Goal: Submit feedback/report problem: Submit feedback/report problem

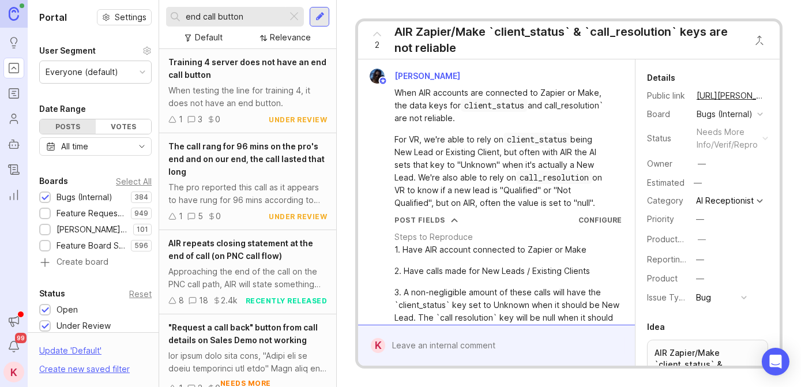
scroll to position [355, 0]
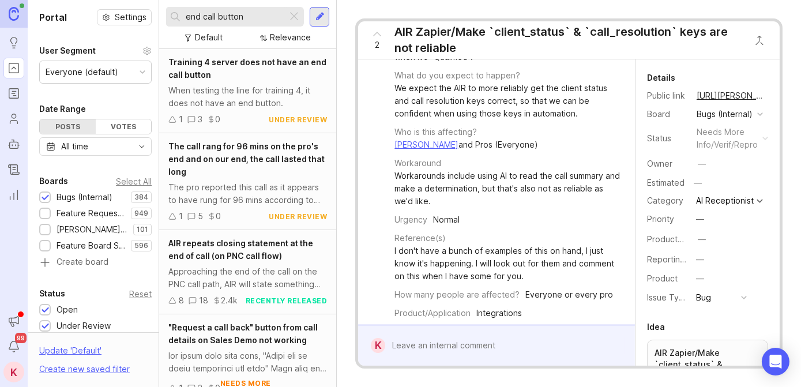
click at [255, 17] on input "end call button" at bounding box center [234, 16] width 97 height 13
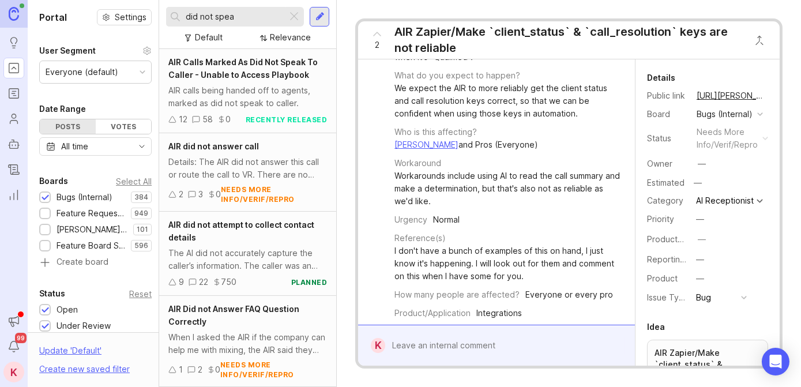
type input "did not spea"
click at [273, 100] on div "AIR calls being handed off to agents, marked as did not speak to caller." at bounding box center [247, 96] width 158 height 25
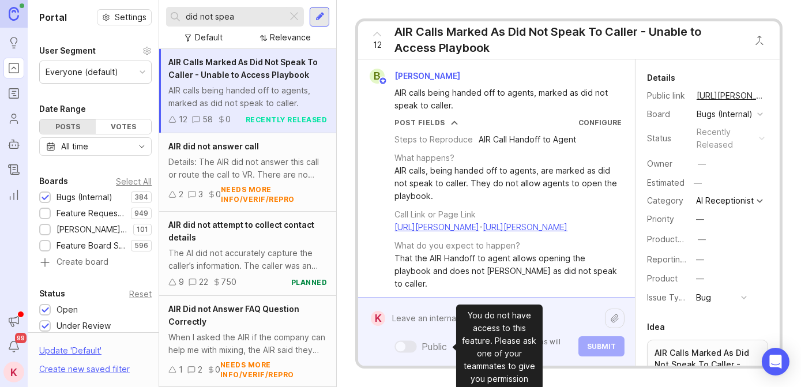
click at [402, 345] on div "Public Mentioned admins will be notified. Submit" at bounding box center [504, 331] width 239 height 49
drag, startPoint x: 402, startPoint y: 345, endPoint x: 394, endPoint y: 320, distance: 26.2
click at [394, 320] on textarea at bounding box center [495, 318] width 220 height 22
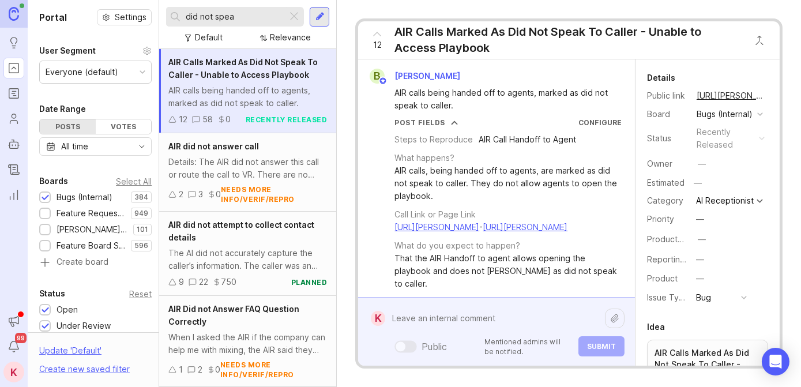
paste textarea "[URL][PERSON_NAME]"
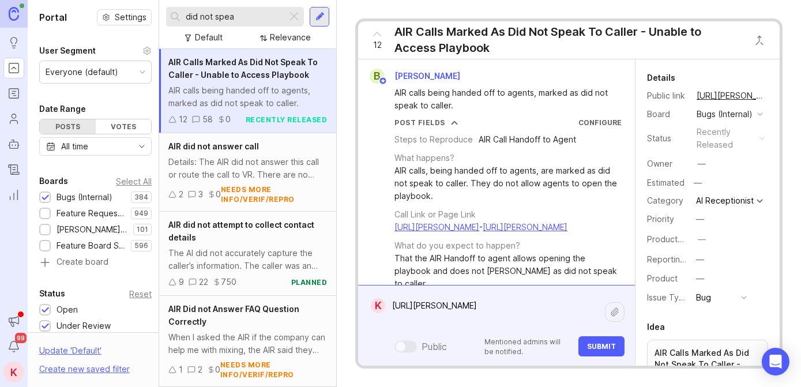
click at [514, 322] on textarea "[URL][PERSON_NAME]" at bounding box center [495, 312] width 220 height 35
paste textarea "[URL][PERSON_NAME]"
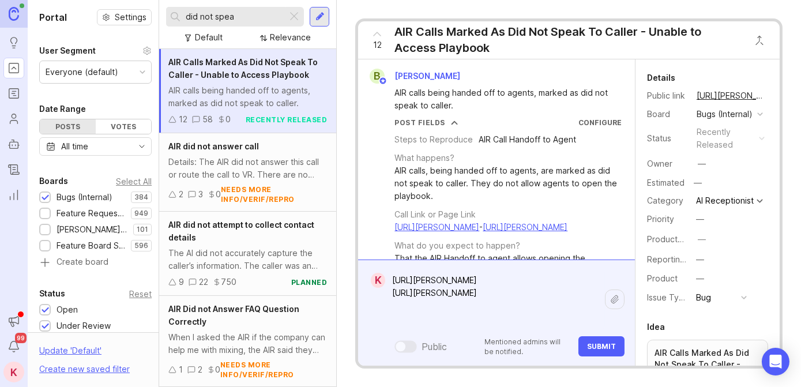
click at [545, 320] on textarea "[URL][PERSON_NAME] [URL][PERSON_NAME]" at bounding box center [495, 299] width 220 height 60
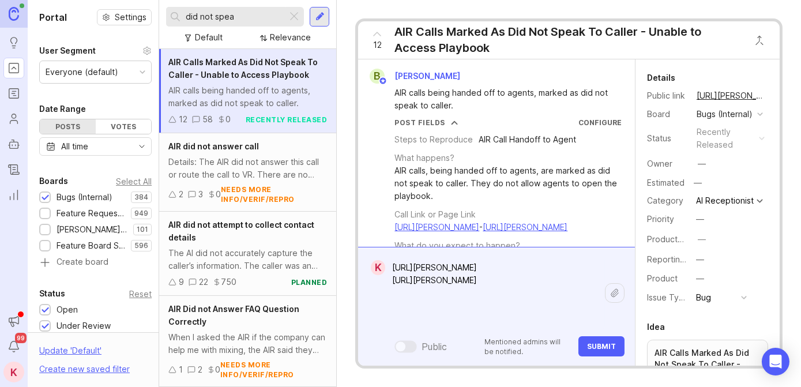
paste textarea "[URL][PERSON_NAME]"
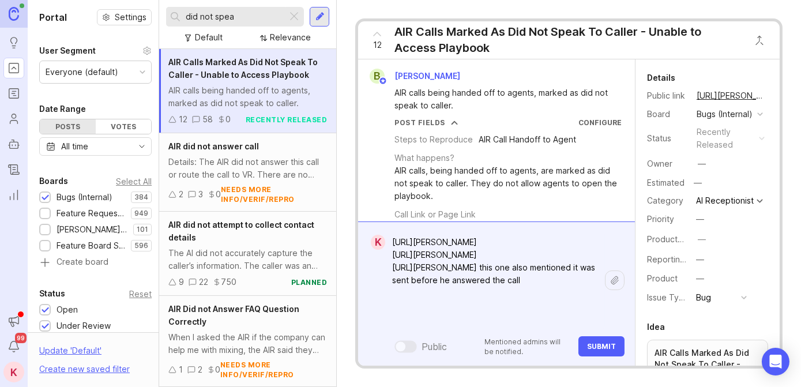
click at [543, 319] on textarea "[URL][PERSON_NAME] [URL][PERSON_NAME] [URL][PERSON_NAME] this one also mentione…" at bounding box center [495, 280] width 220 height 98
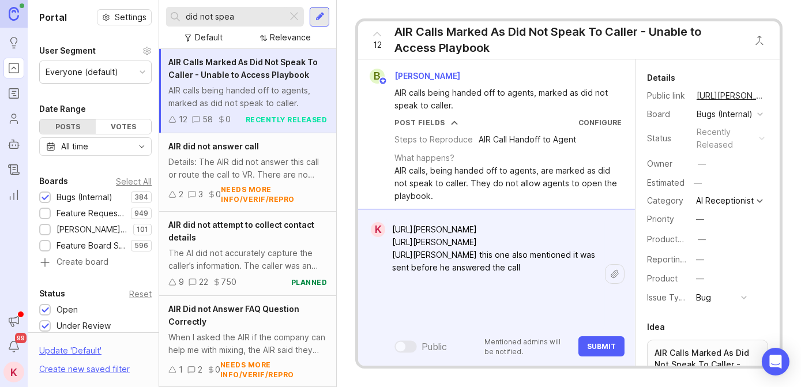
paste textarea "[URL][PERSON_NAME]"
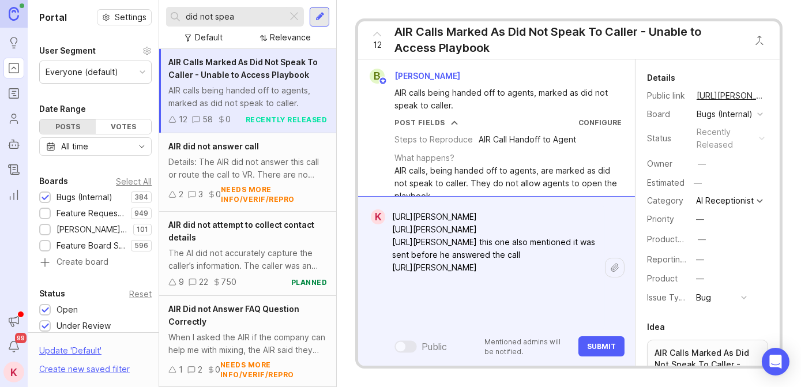
click at [493, 319] on textarea "[URL][PERSON_NAME] [URL][PERSON_NAME] [URL][PERSON_NAME] this one also mentione…" at bounding box center [495, 267] width 220 height 123
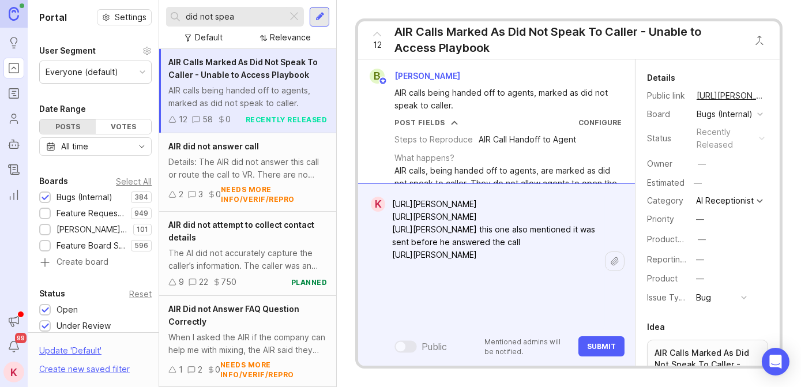
paste textarea "[URL][PERSON_NAME]"
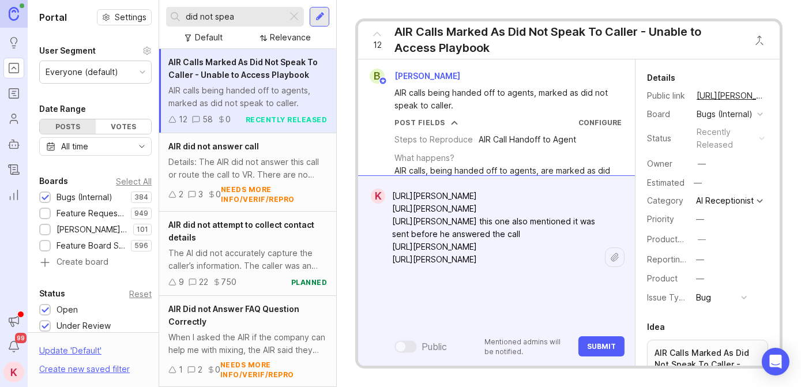
click at [501, 320] on textarea "[URL][PERSON_NAME] [URL][PERSON_NAME] [URL][PERSON_NAME] this one also mentione…" at bounding box center [495, 259] width 220 height 149
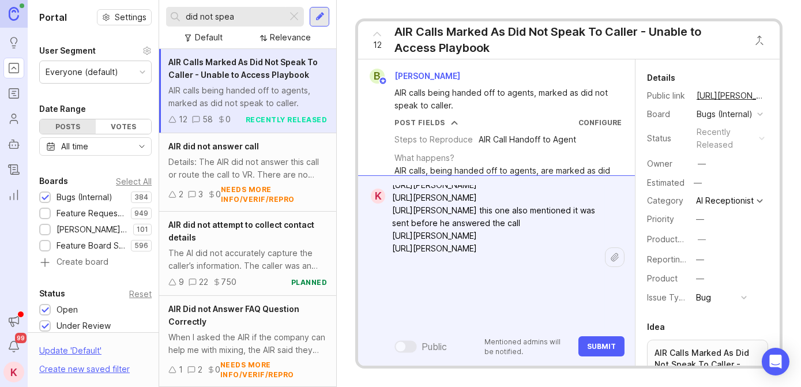
paste textarea "[URL][PERSON_NAME]"
click at [494, 322] on textarea "[URL][PERSON_NAME] [URL][PERSON_NAME] [URL][PERSON_NAME] this one also mentione…" at bounding box center [495, 248] width 220 height 174
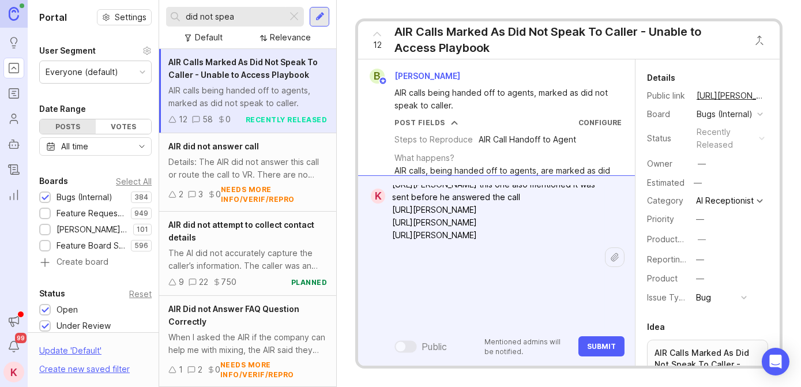
click at [632, 309] on form "K [URL][PERSON_NAME] [URL][PERSON_NAME] [URL][PERSON_NAME] this one also mentio…" at bounding box center [496, 270] width 277 height 190
click at [550, 322] on textarea "[URL][PERSON_NAME] [URL][PERSON_NAME] [URL][PERSON_NAME] this one also mentione…" at bounding box center [495, 241] width 220 height 187
paste textarea "[URL][PERSON_NAME]"
type textarea "[URL][PERSON_NAME] [URL][PERSON_NAME] [URL][PERSON_NAME] this one also mentione…"
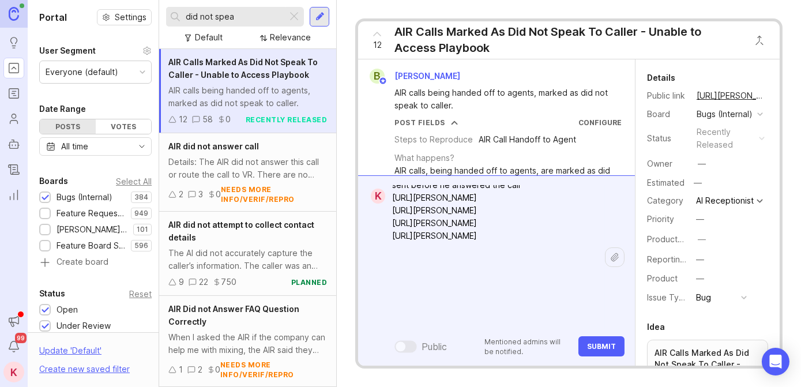
click at [608, 349] on span "Submit" at bounding box center [601, 346] width 29 height 9
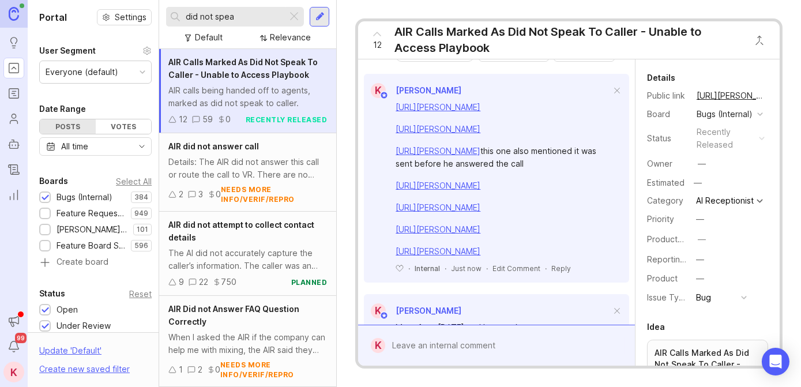
scroll to position [347, 0]
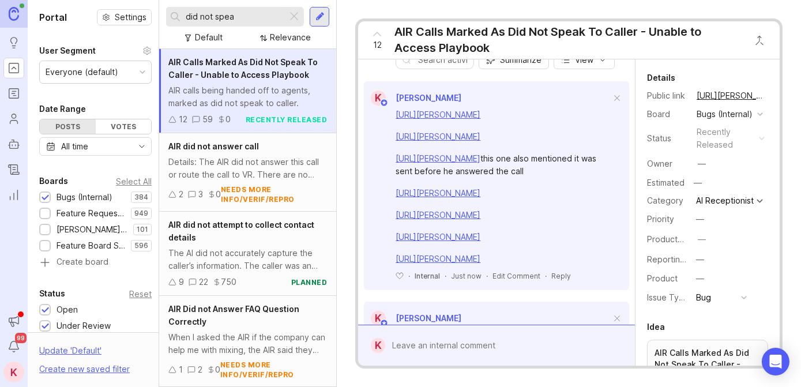
drag, startPoint x: 550, startPoint y: 237, endPoint x: 554, endPoint y: 203, distance: 34.3
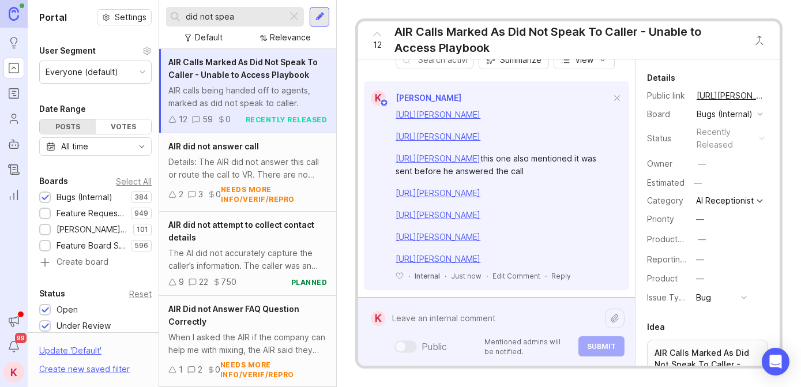
drag, startPoint x: 438, startPoint y: 345, endPoint x: 409, endPoint y: 316, distance: 40.8
click at [409, 316] on textarea at bounding box center [495, 318] width 220 height 22
paste textarea "[URL][PERSON_NAME]"
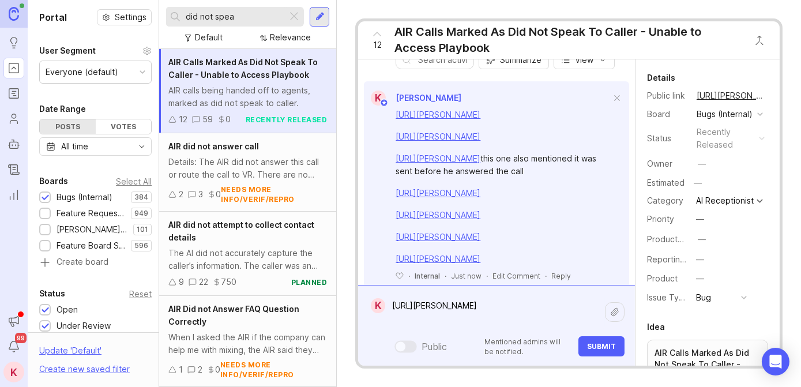
type textarea "[URL][PERSON_NAME]"
click at [595, 349] on span "Submit" at bounding box center [601, 346] width 29 height 9
